Goal: Task Accomplishment & Management: Use online tool/utility

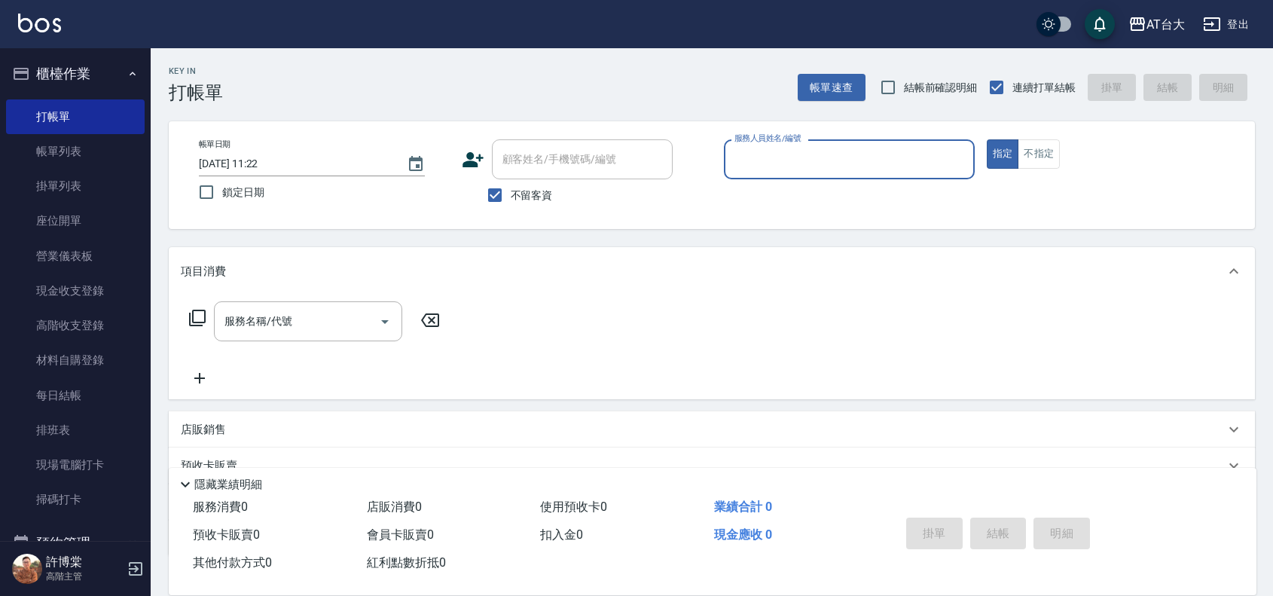
click at [850, 148] on input "服務人員姓名/編號" at bounding box center [849, 159] width 237 height 26
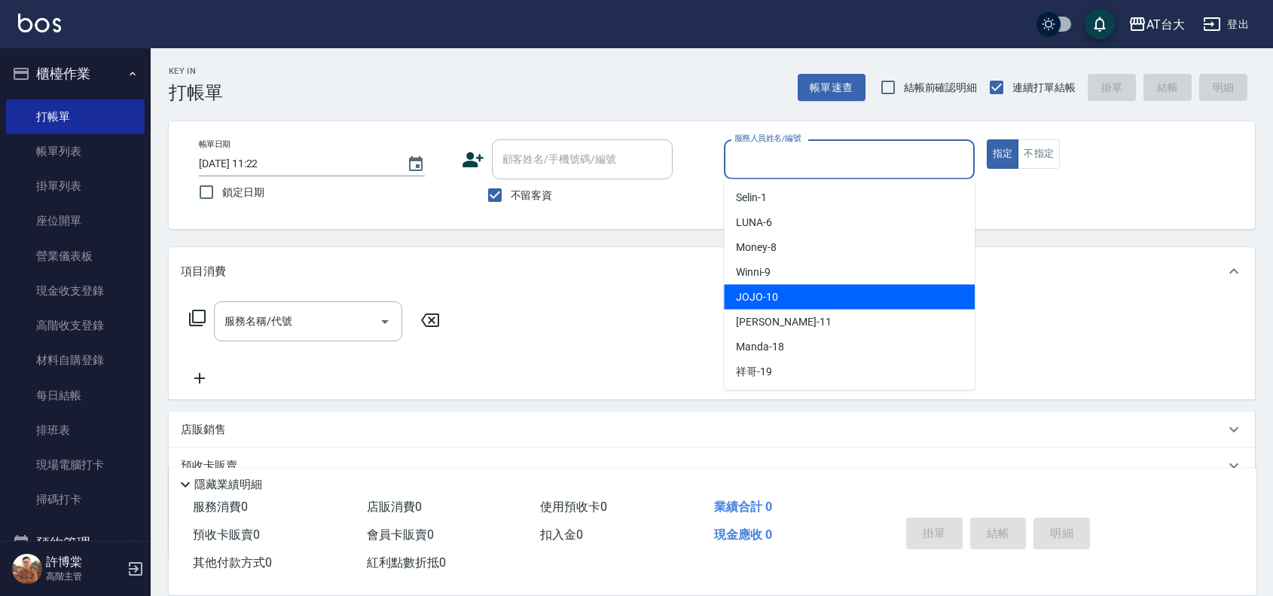
click at [810, 292] on div "JOJO -10" at bounding box center [849, 297] width 251 height 25
type input "JOJO-10"
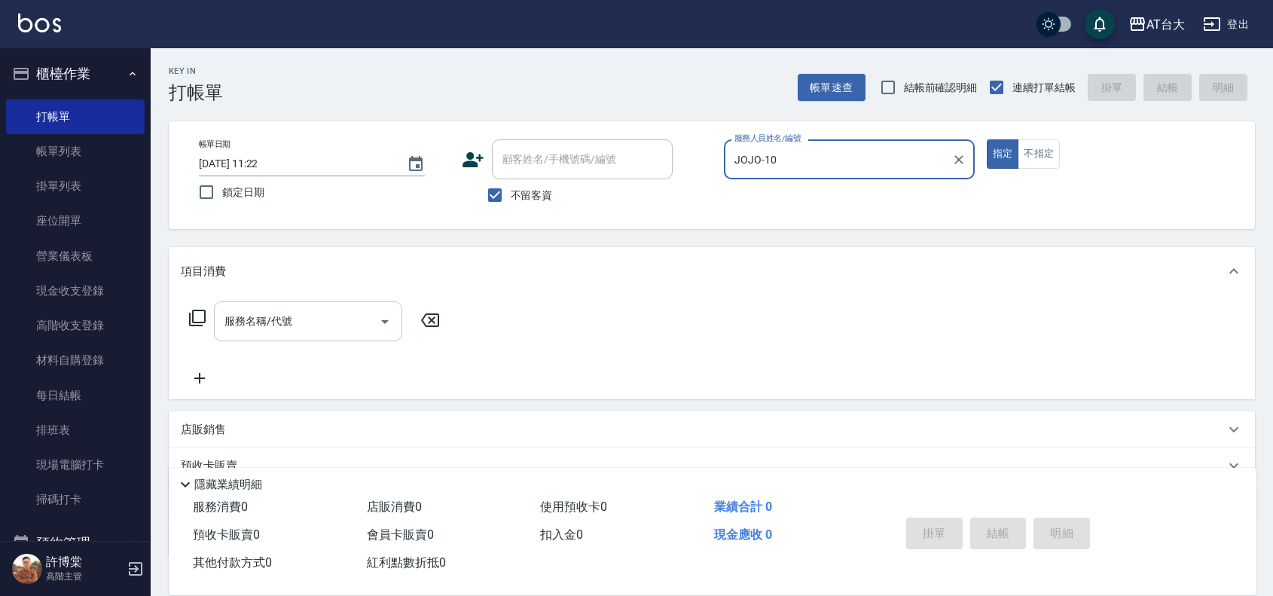
click at [288, 319] on div "服務名稱/代號 服務名稱/代號" at bounding box center [308, 321] width 188 height 40
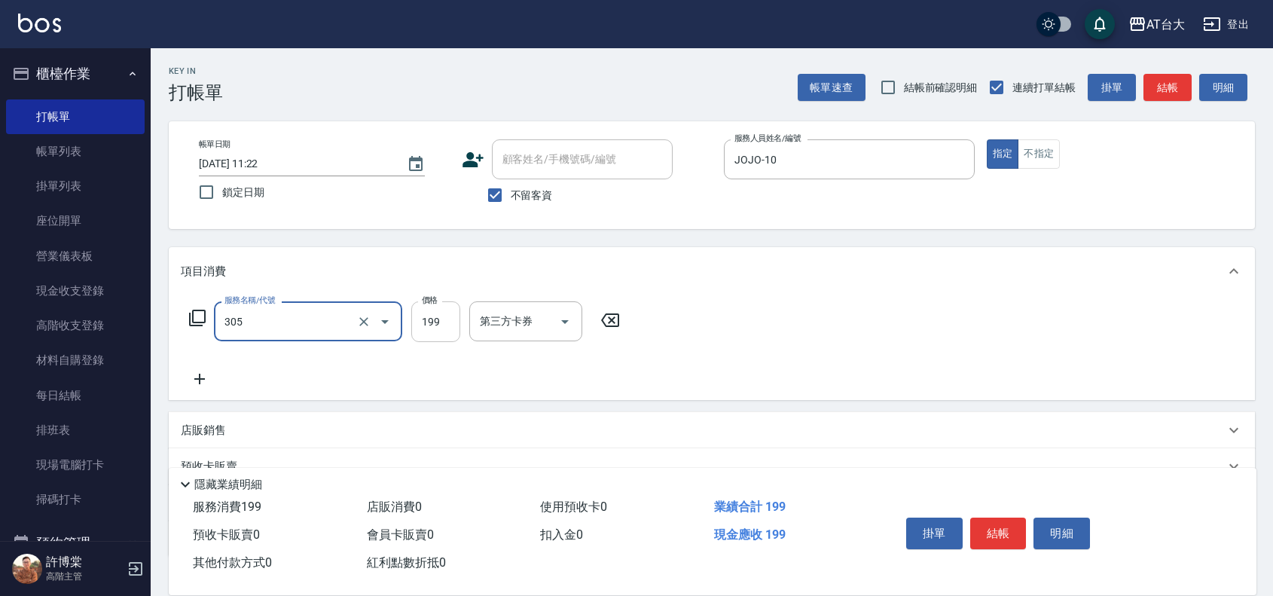
type input "剪髮(305)"
click at [441, 336] on input "199" at bounding box center [435, 321] width 49 height 41
type input "250"
click at [999, 533] on button "結帳" at bounding box center [998, 533] width 56 height 32
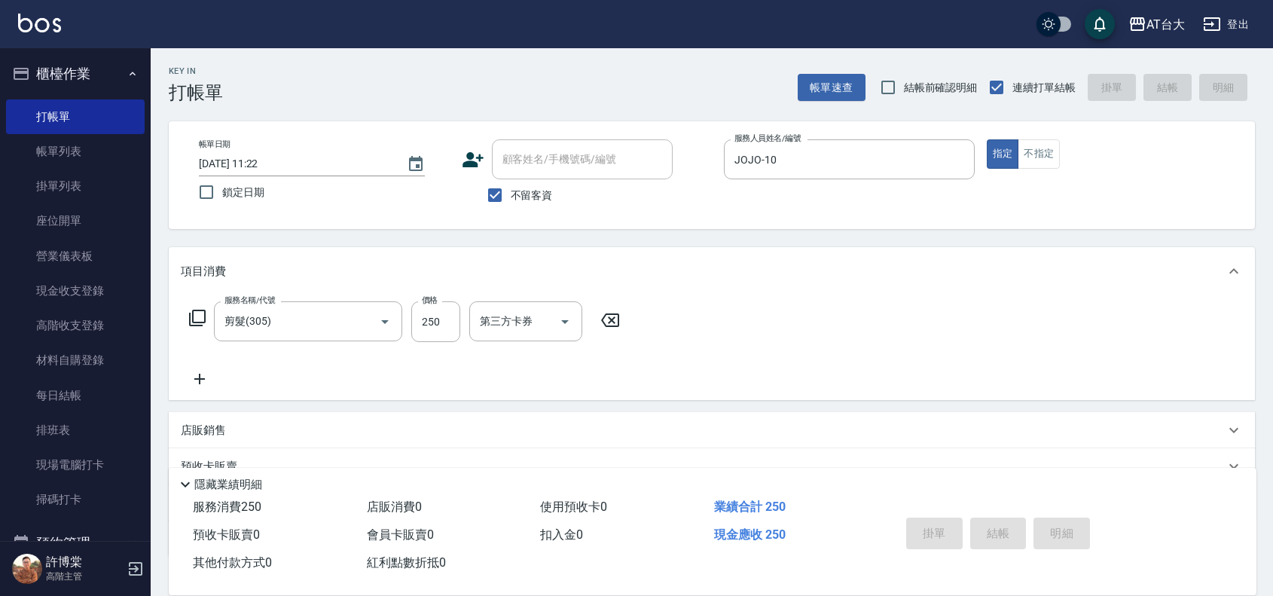
type input "[DATE] 12:23"
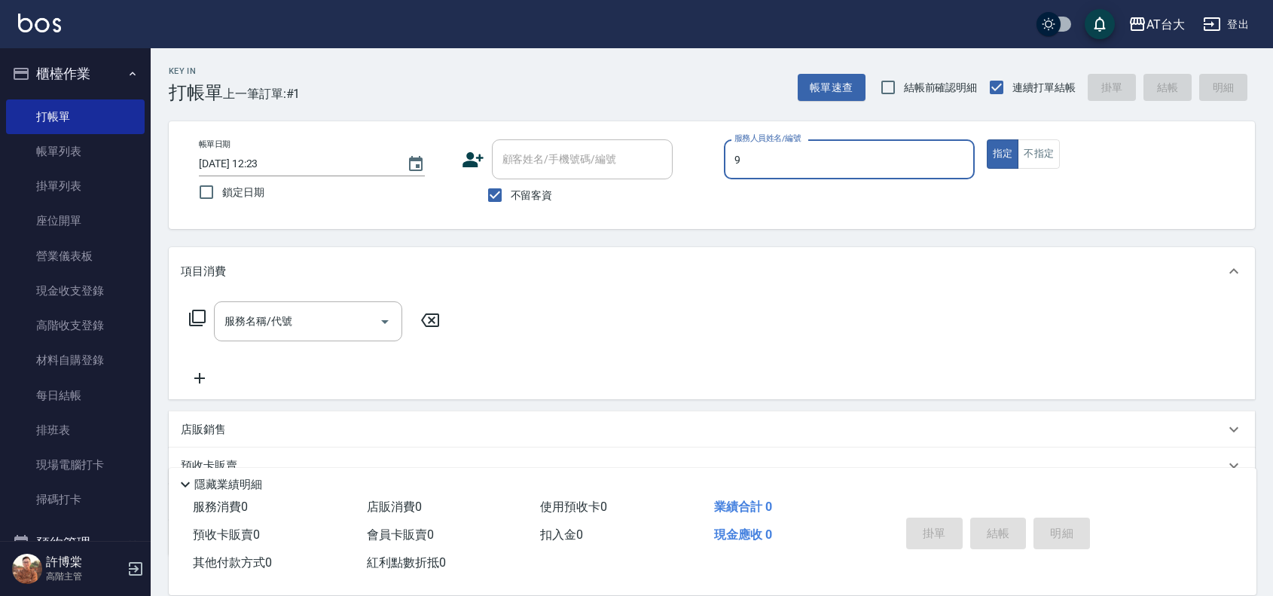
type input "Winni-9"
type button "true"
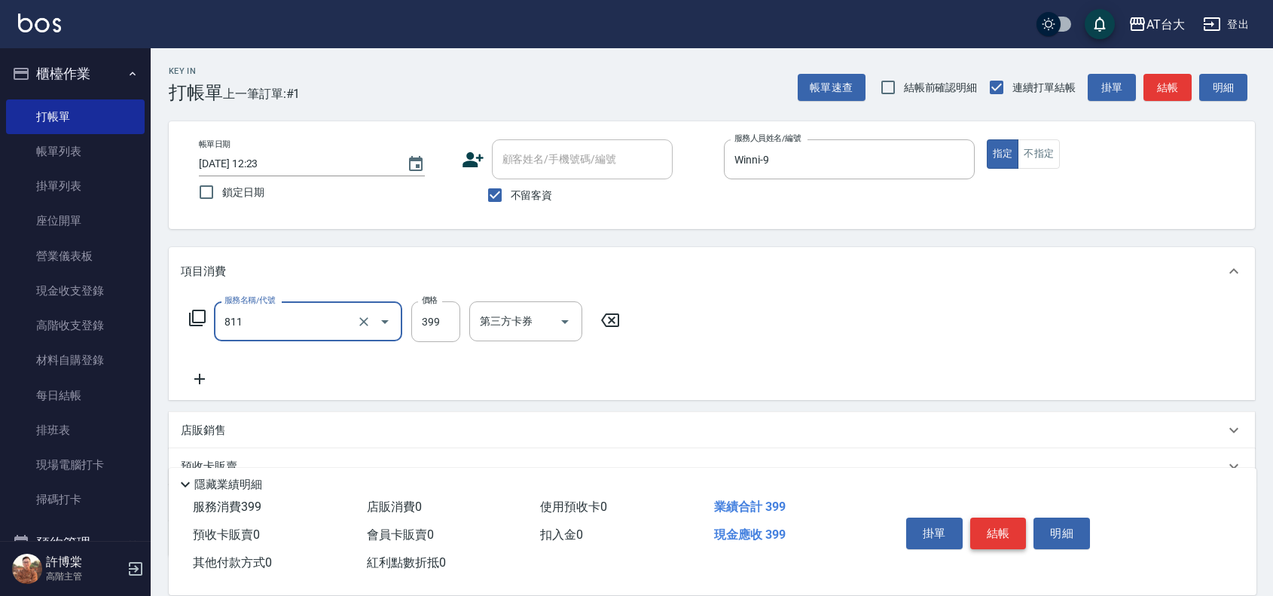
type input "洗+剪(811)"
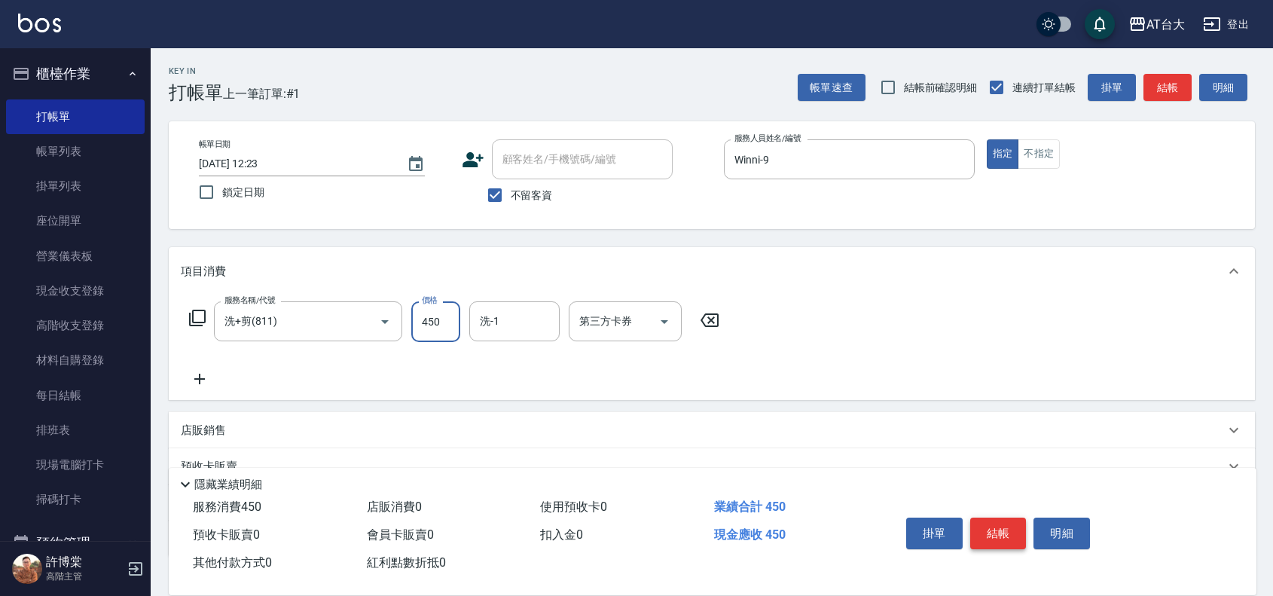
type input "450"
click at [1003, 529] on button "結帳" at bounding box center [998, 533] width 56 height 32
type input "[DATE] 12:28"
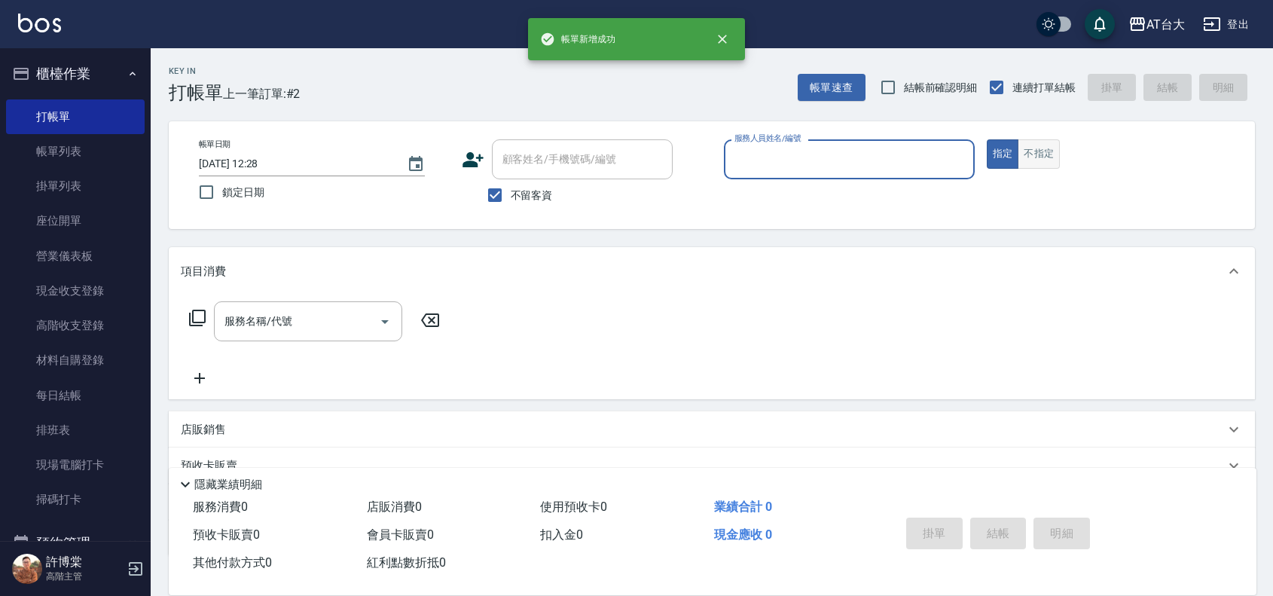
click at [1036, 162] on button "不指定" at bounding box center [1038, 153] width 42 height 29
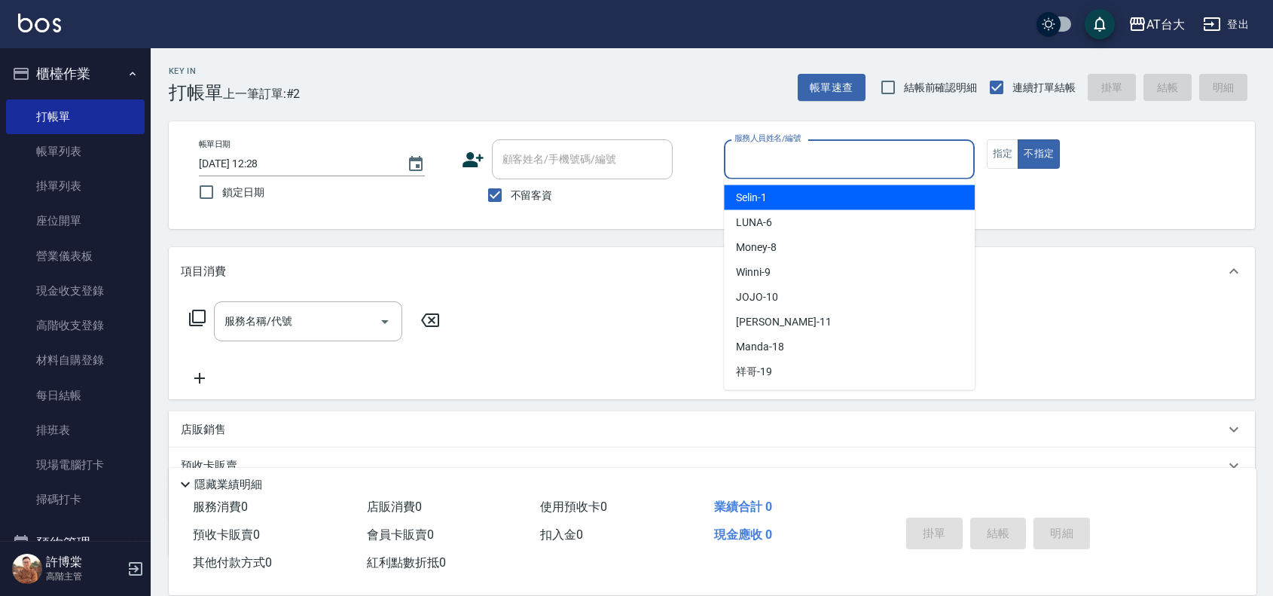
click at [818, 166] on input "服務人員姓名/編號" at bounding box center [849, 159] width 237 height 26
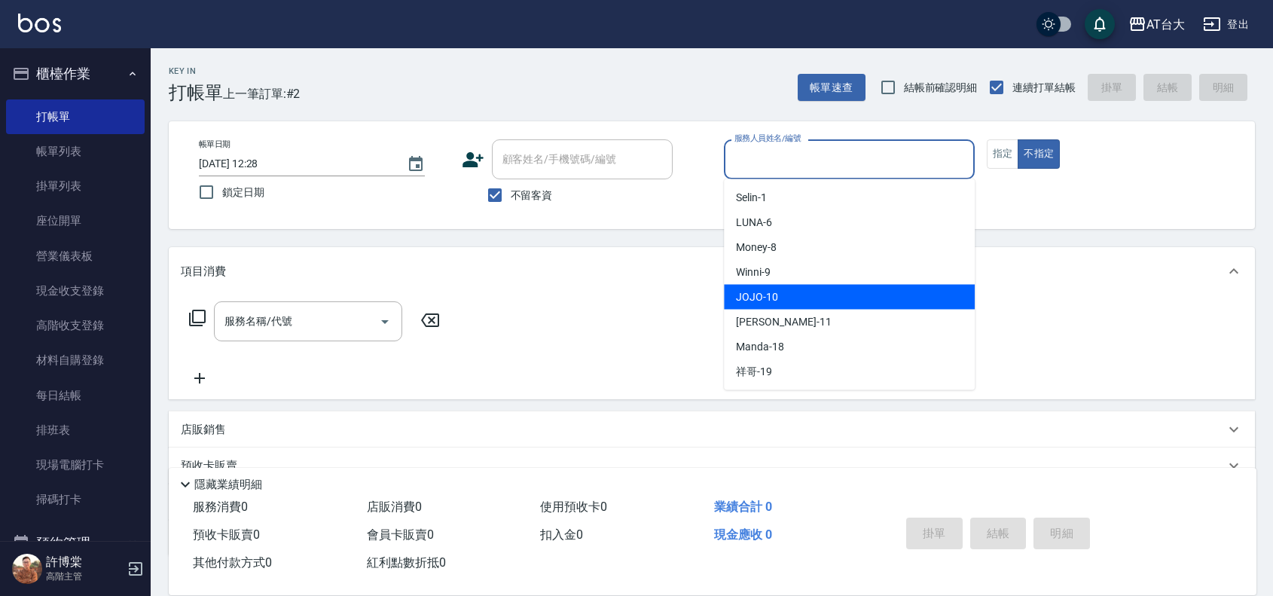
click at [810, 292] on div "JOJO -10" at bounding box center [849, 297] width 251 height 25
type input "JOJO-10"
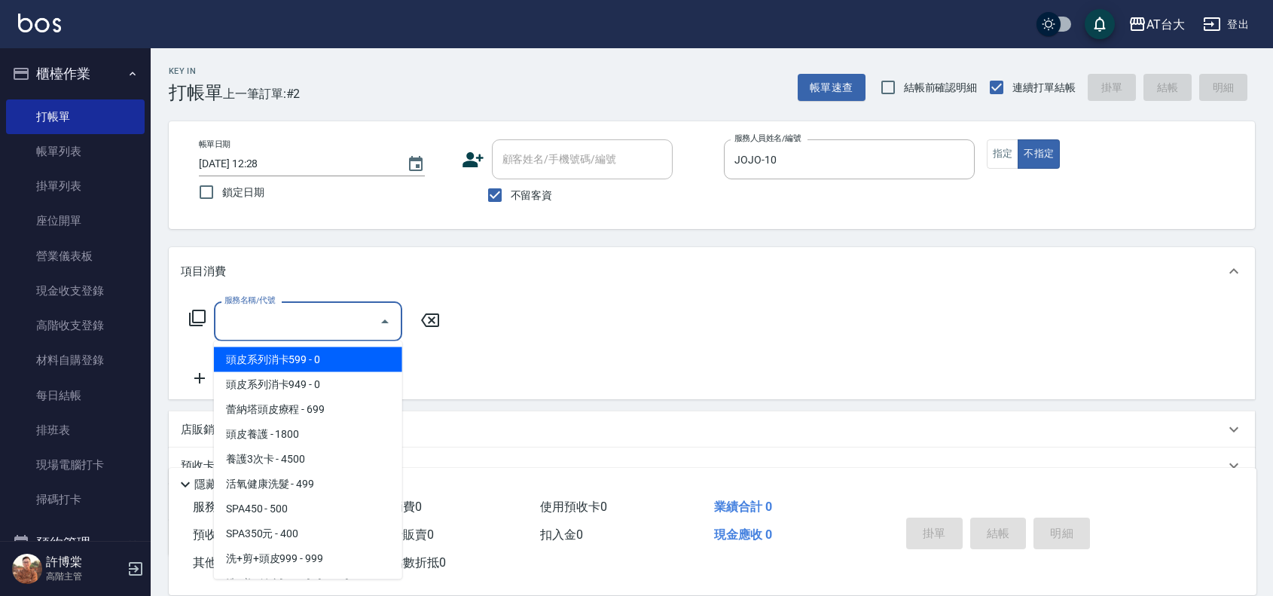
click at [315, 308] on input "服務名稱/代號" at bounding box center [297, 321] width 152 height 26
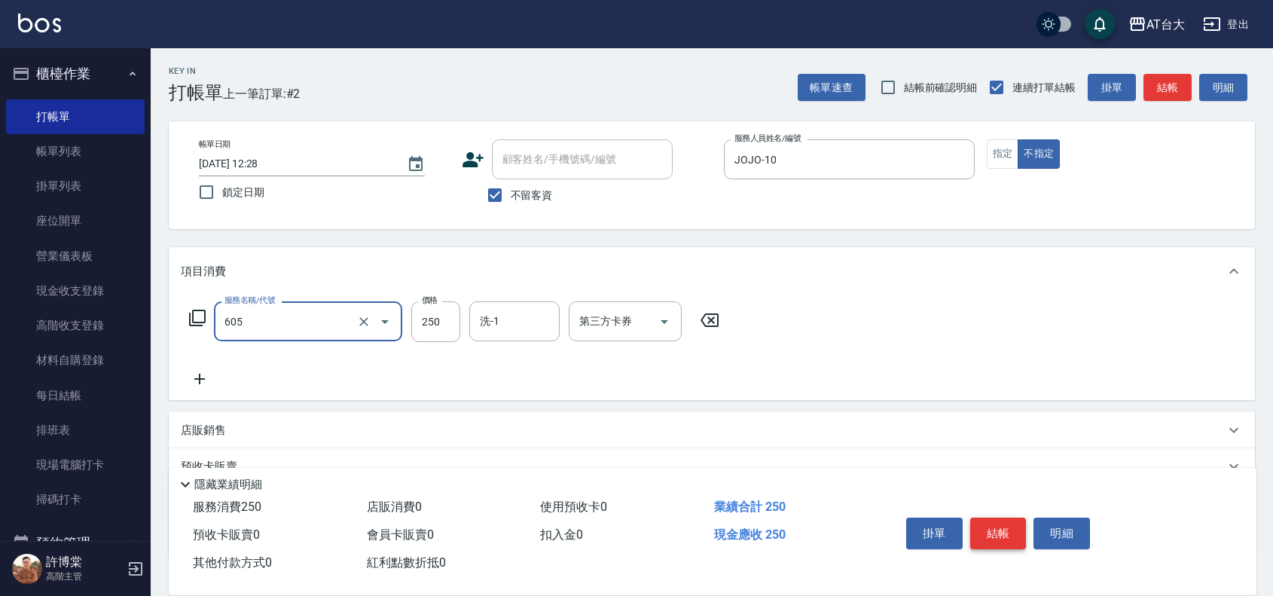
type input "洗髮 (女)(605)"
click at [994, 536] on button "結帳" at bounding box center [998, 533] width 56 height 32
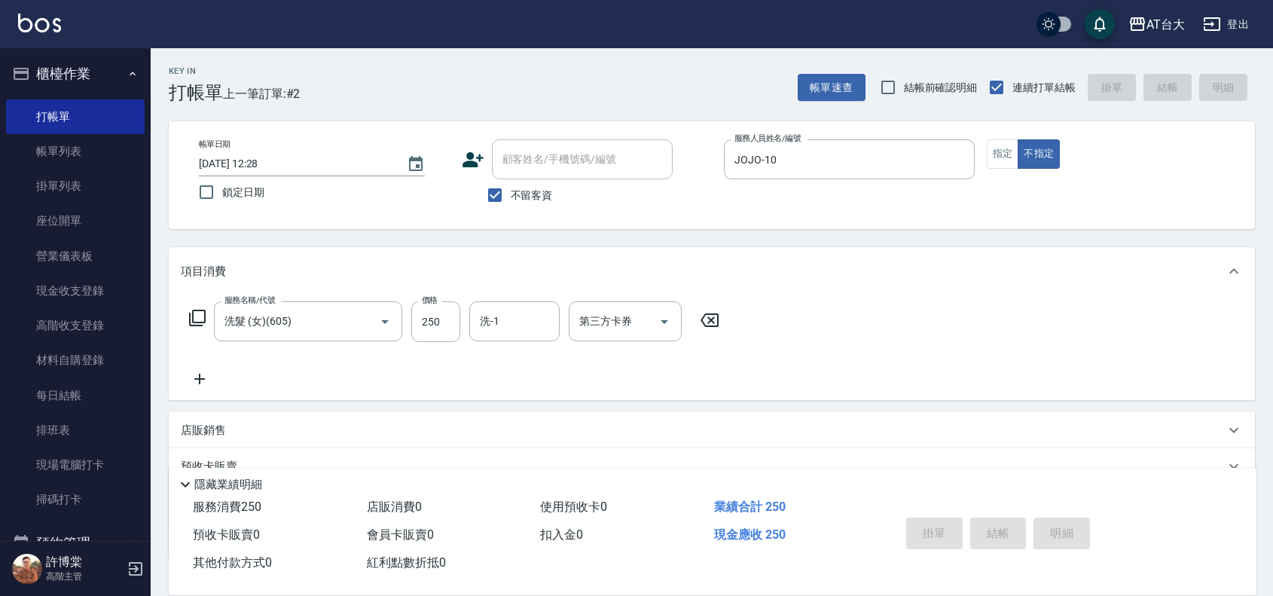
type input "[DATE] 12:49"
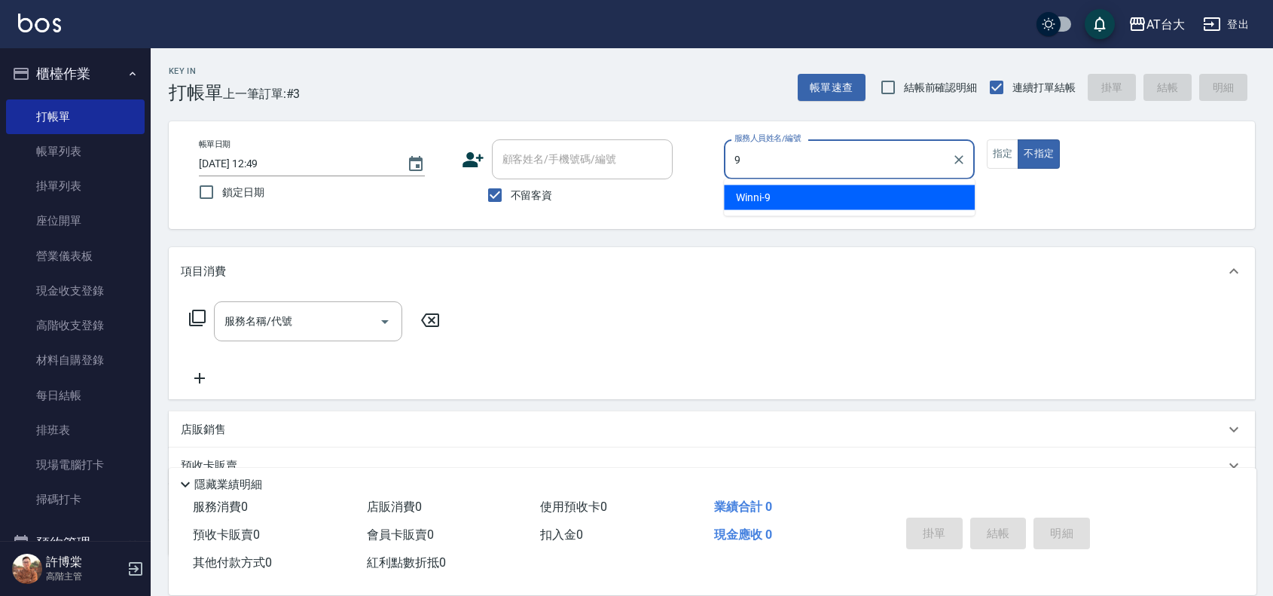
type input "Winni-9"
type button "false"
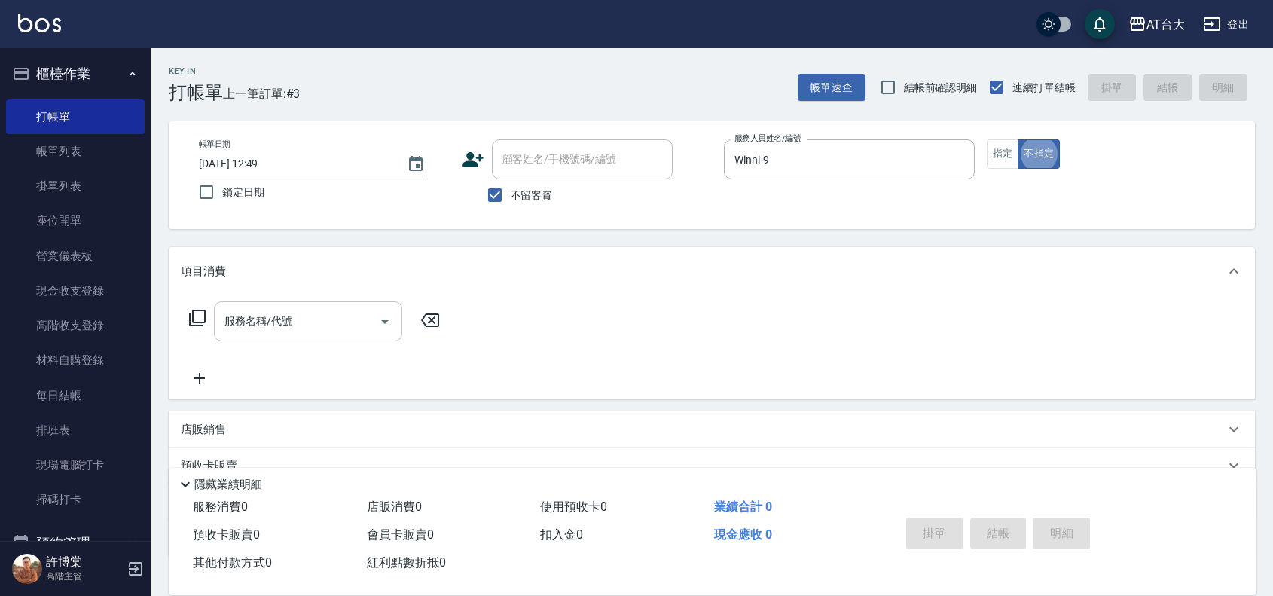
click at [369, 316] on input "服務名稱/代號" at bounding box center [297, 321] width 152 height 26
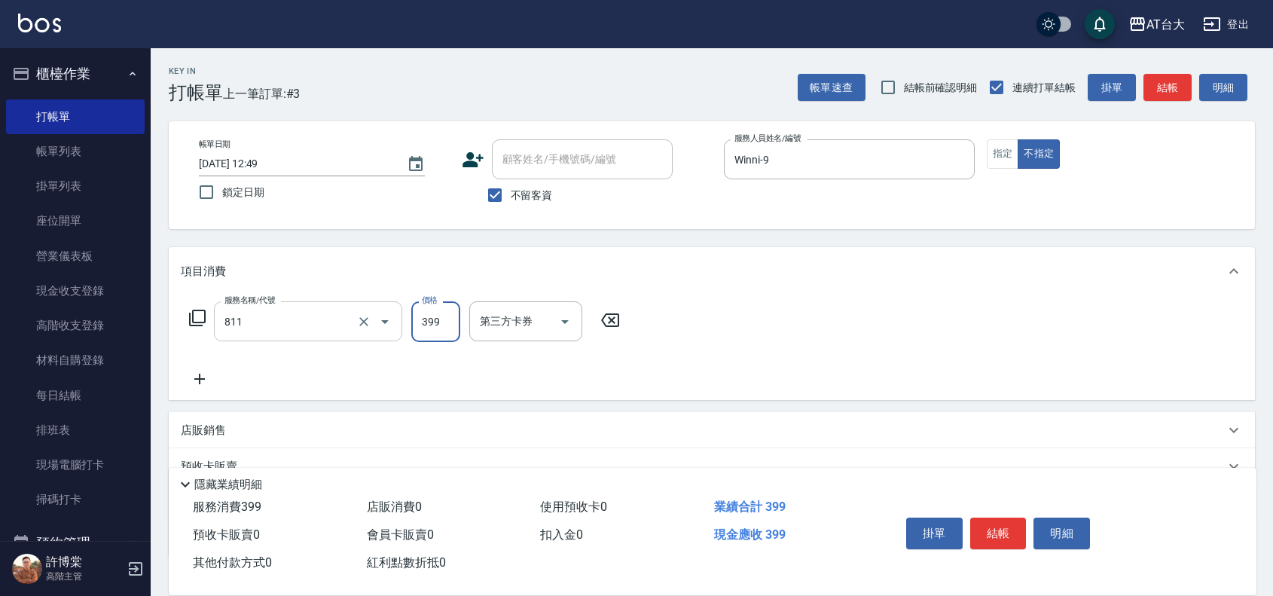
type input "洗+剪(811)"
type input "450"
click at [1017, 518] on button "結帳" at bounding box center [998, 533] width 56 height 32
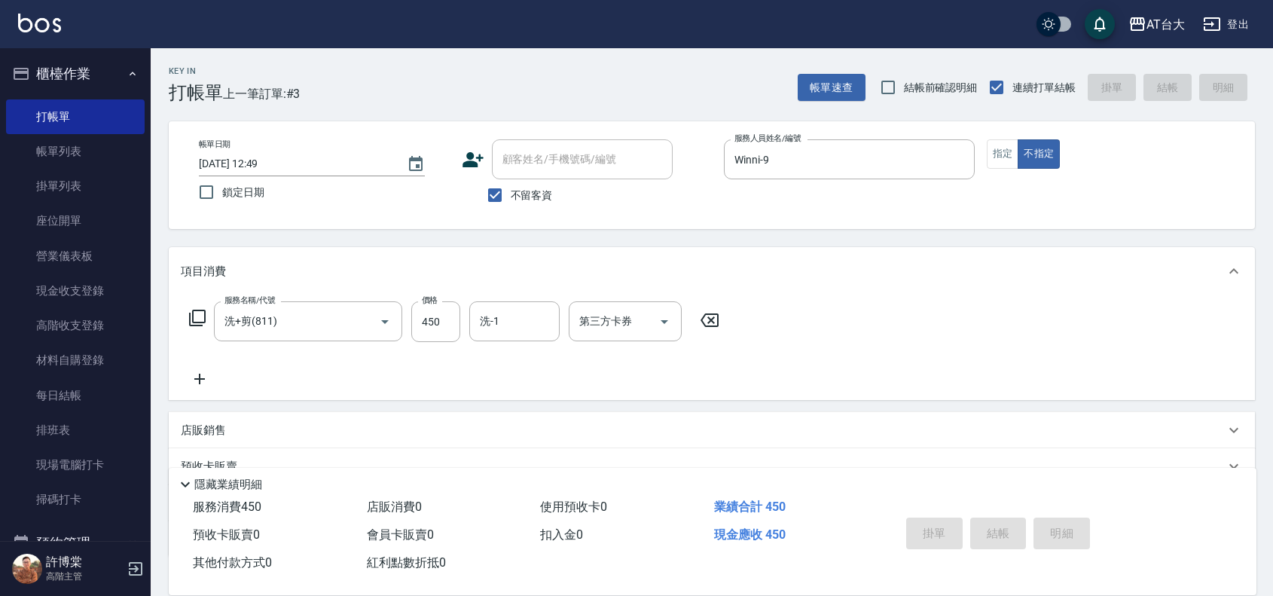
type input "[DATE] 12:59"
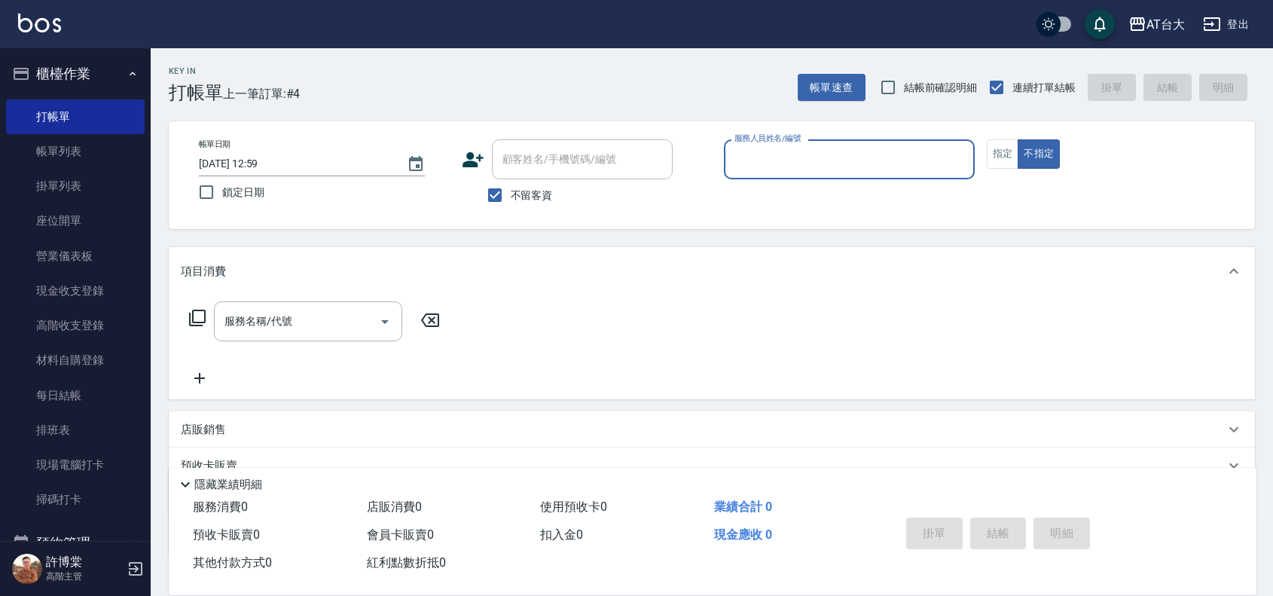
click at [836, 152] on input "服務人員姓名/編號" at bounding box center [849, 159] width 237 height 26
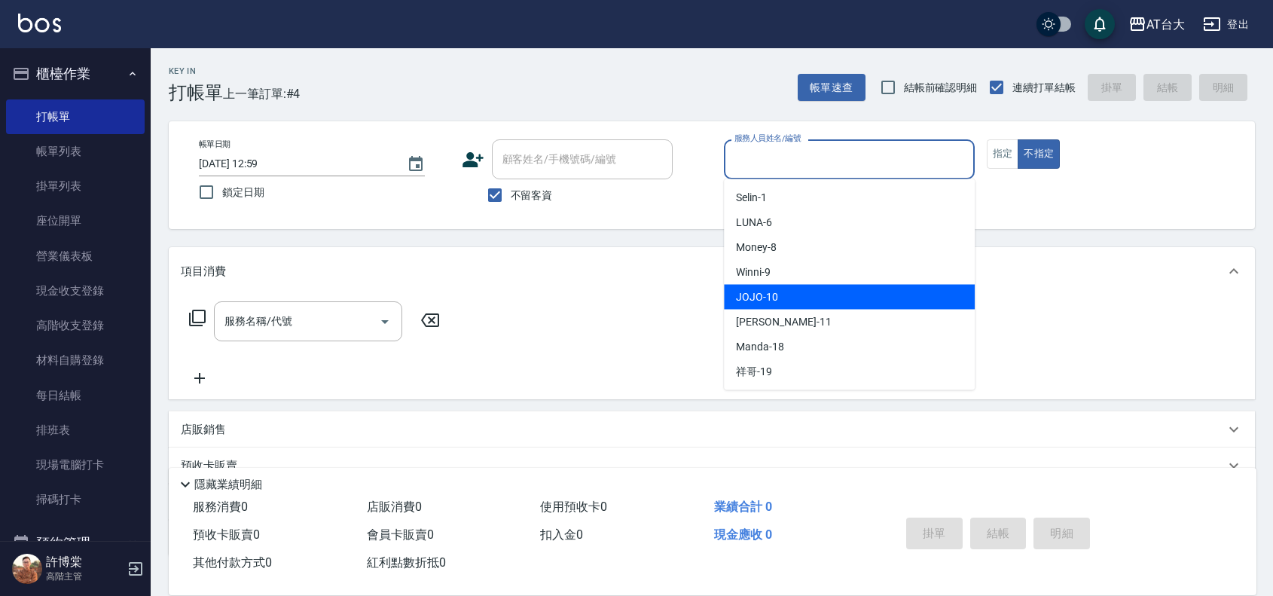
click at [826, 291] on div "JOJO -10" at bounding box center [849, 297] width 251 height 25
type input "JOJO-10"
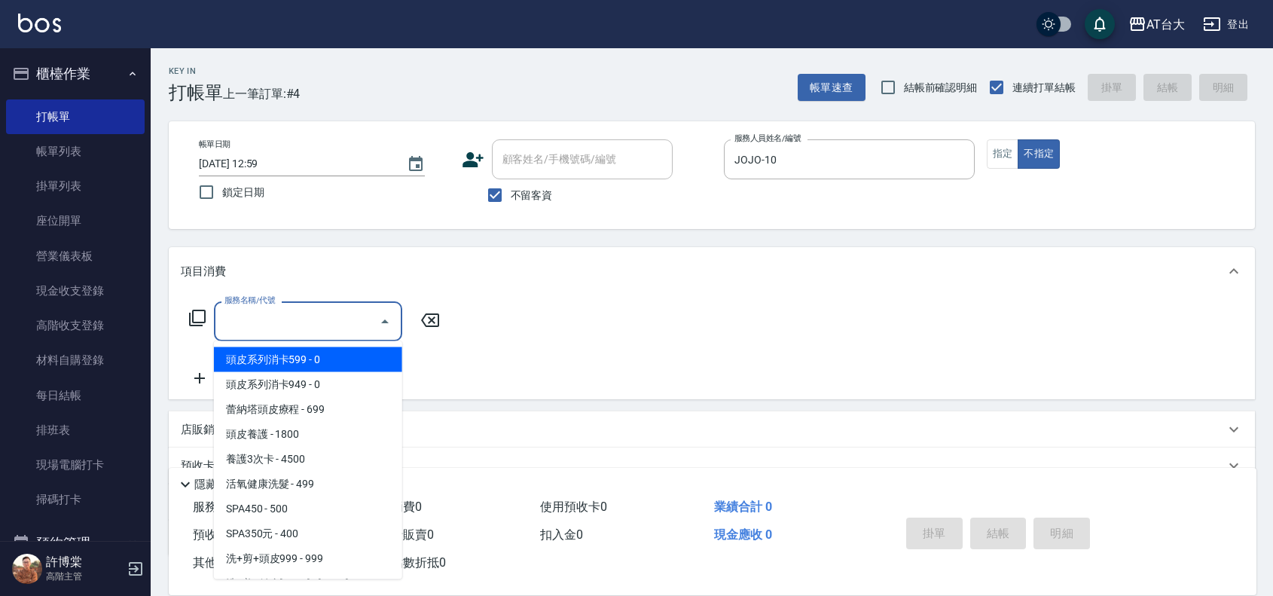
click at [307, 315] on input "服務名稱/代號" at bounding box center [297, 321] width 152 height 26
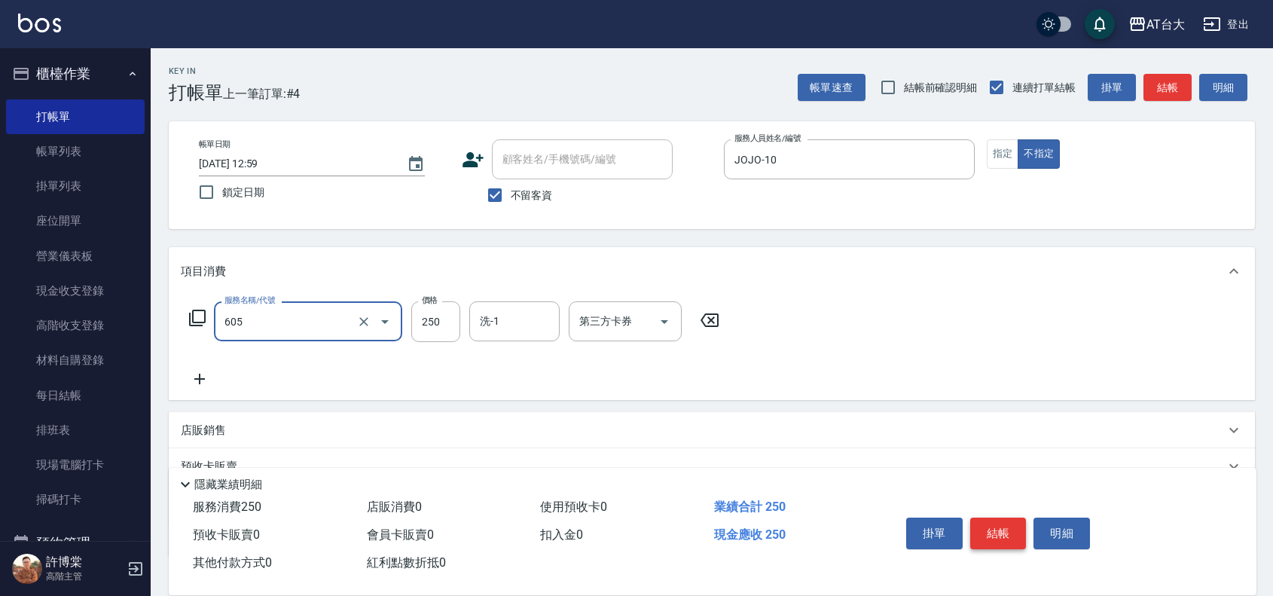
type input "洗髮 (女)(605)"
click at [981, 523] on button "結帳" at bounding box center [998, 533] width 56 height 32
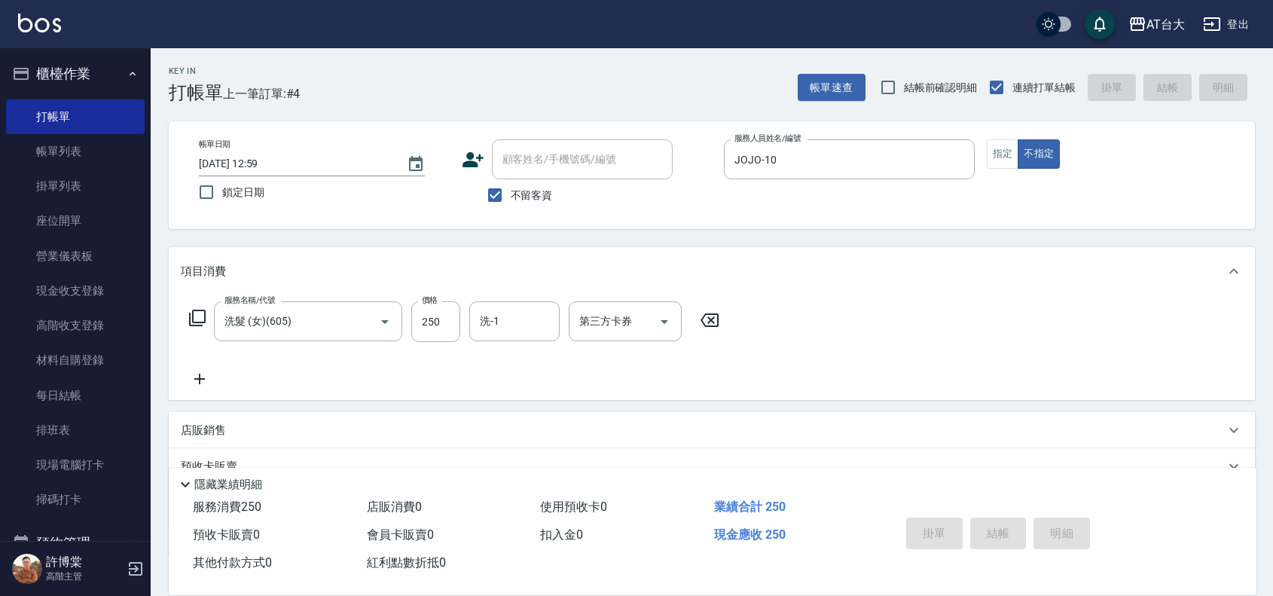
type input "[DATE] 13:13"
